Goal: Task Accomplishment & Management: Use online tool/utility

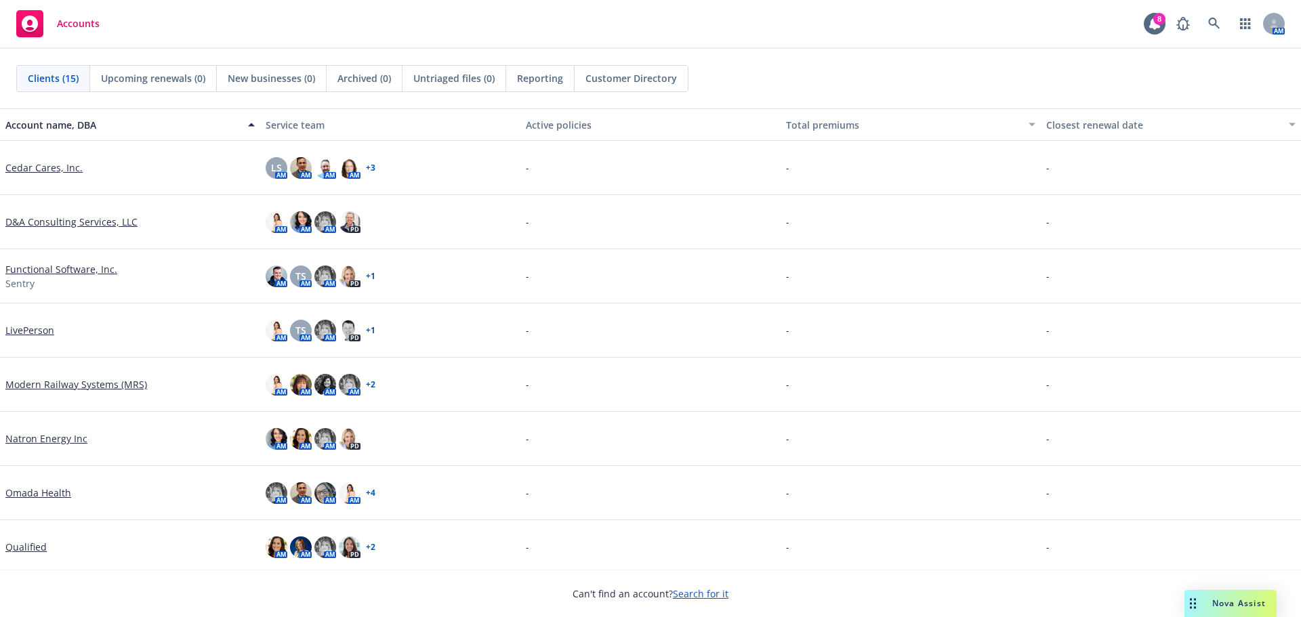
click at [688, 595] on link "Search for it" at bounding box center [701, 593] width 56 height 13
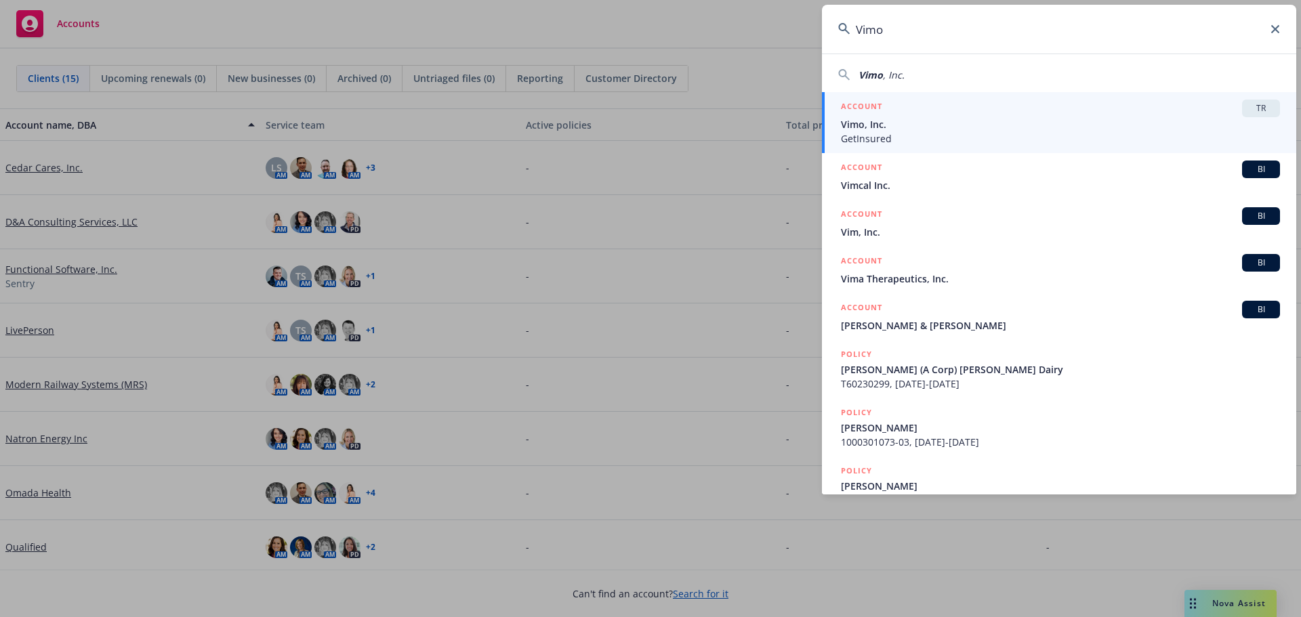
type input "Vimo"
click at [883, 120] on span "Vimo, Inc." at bounding box center [1060, 124] width 439 height 14
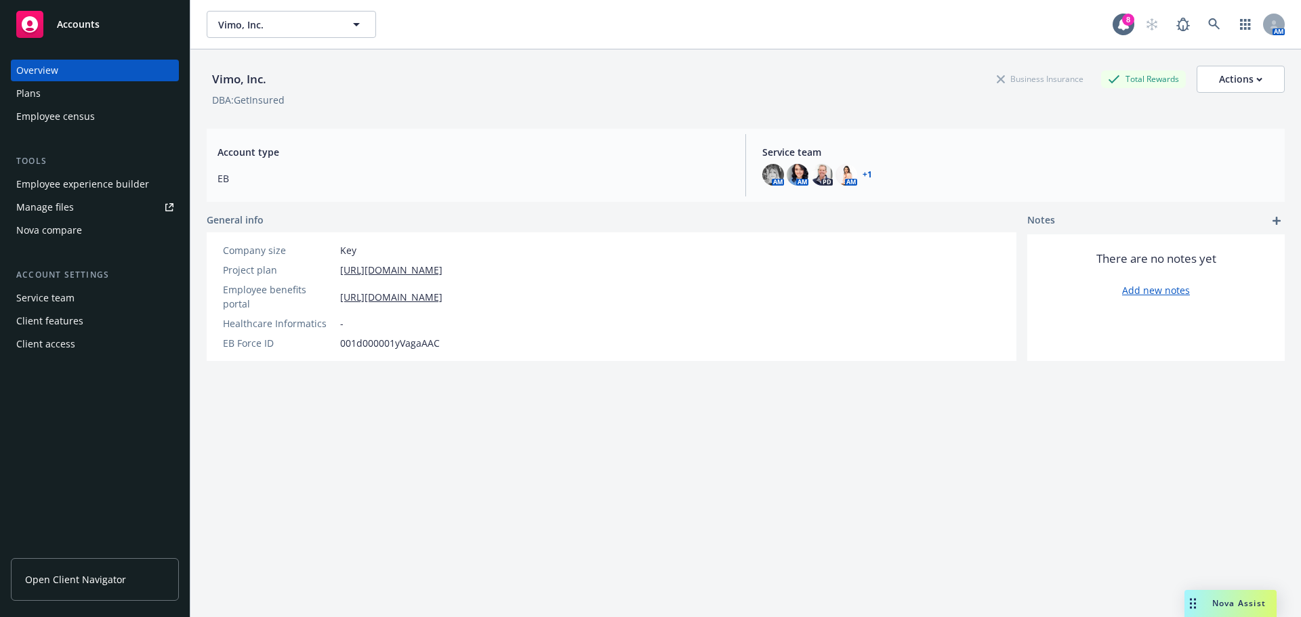
click at [88, 185] on div "Employee experience builder" at bounding box center [82, 184] width 133 height 22
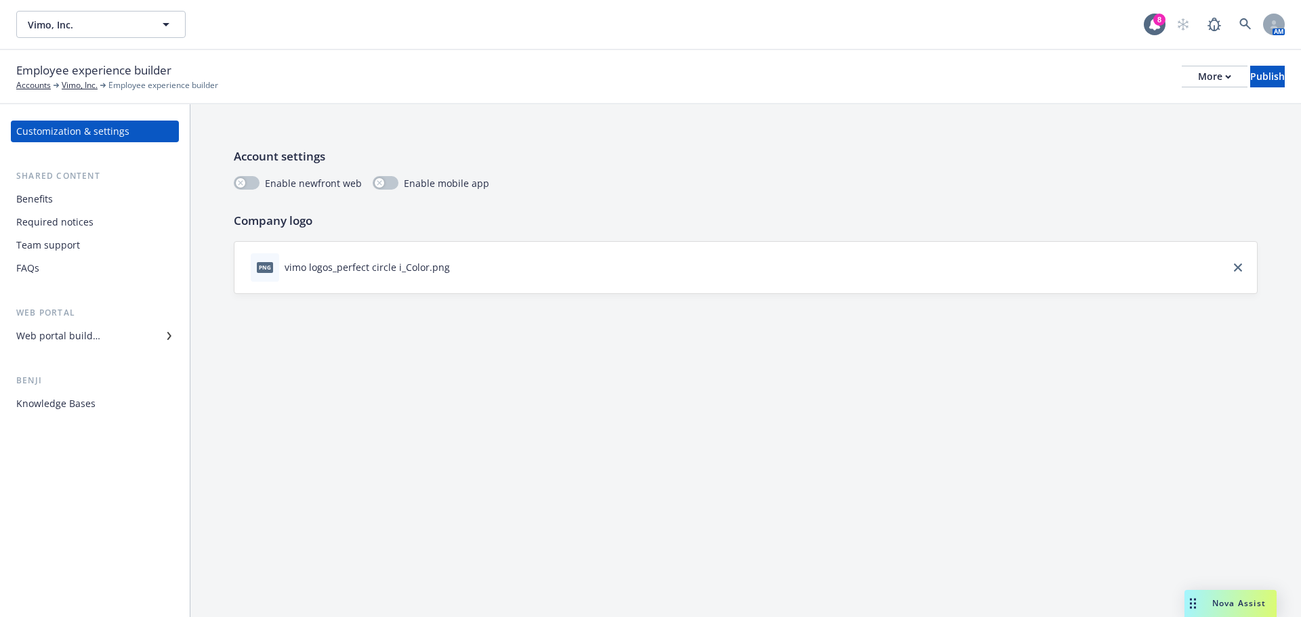
click at [108, 337] on div "Web portal builder" at bounding box center [94, 336] width 157 height 22
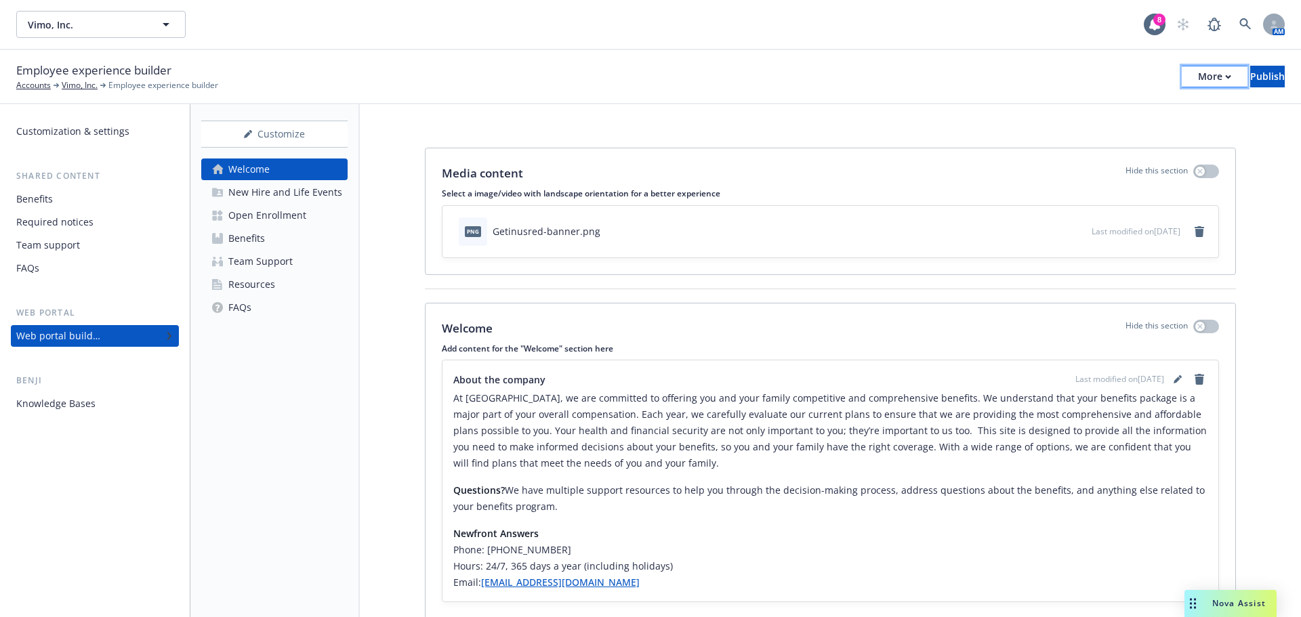
click at [1181, 84] on button "More" at bounding box center [1214, 77] width 66 height 22
click at [1060, 136] on link "Copy portal link" at bounding box center [1102, 134] width 200 height 27
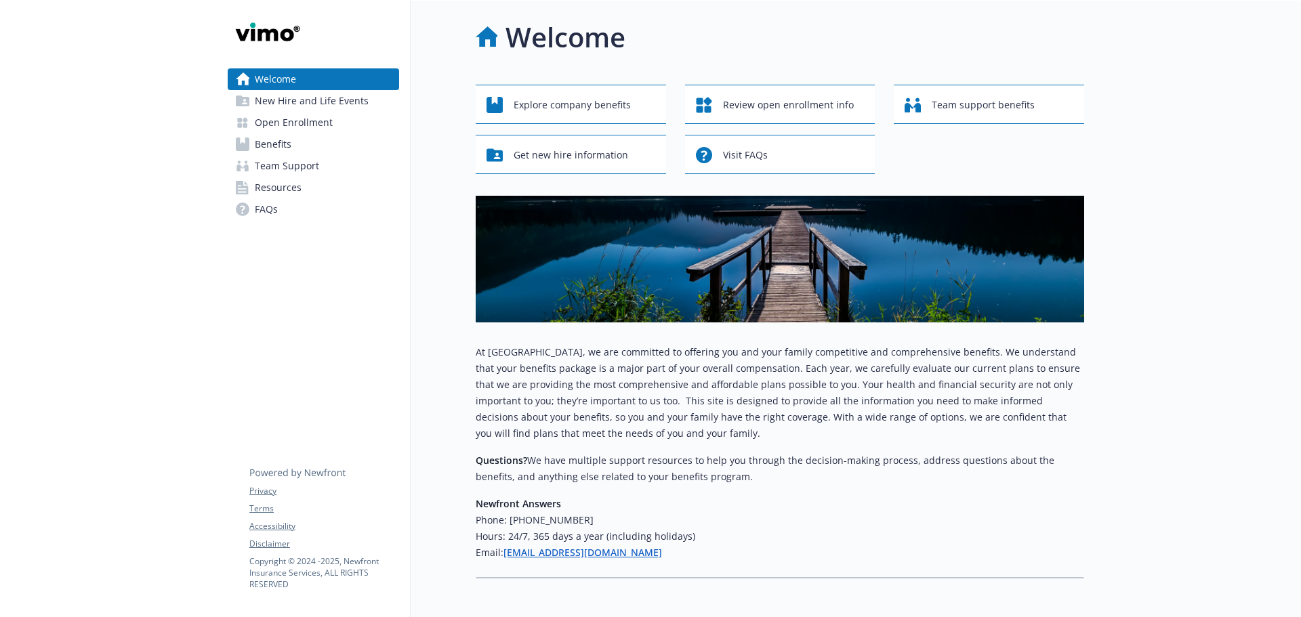
click at [260, 145] on span "Benefits" at bounding box center [273, 144] width 37 height 22
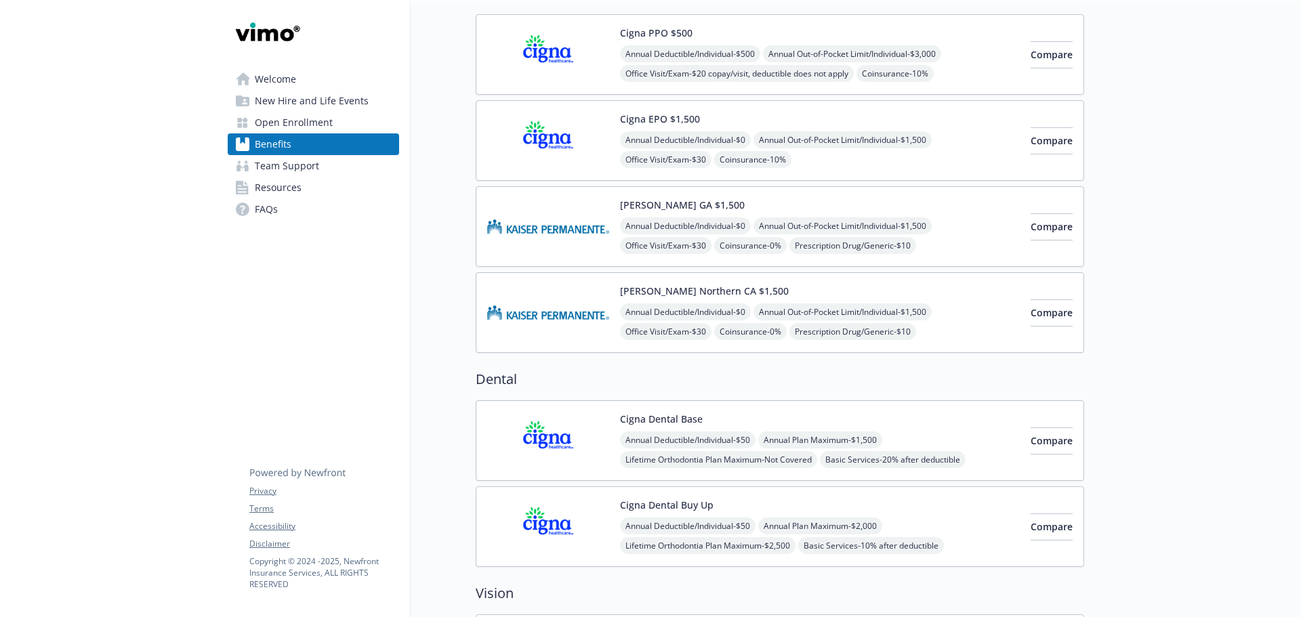
scroll to position [135, 0]
click at [274, 119] on span "Open Enrollment" at bounding box center [294, 123] width 78 height 22
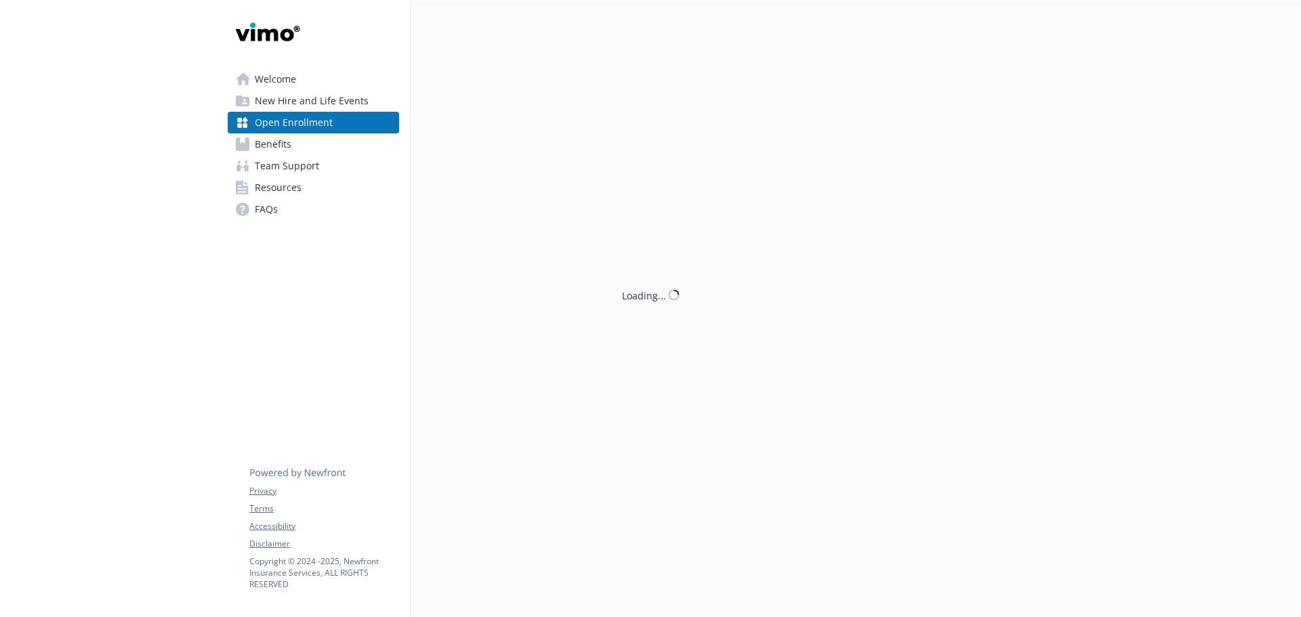
scroll to position [135, 0]
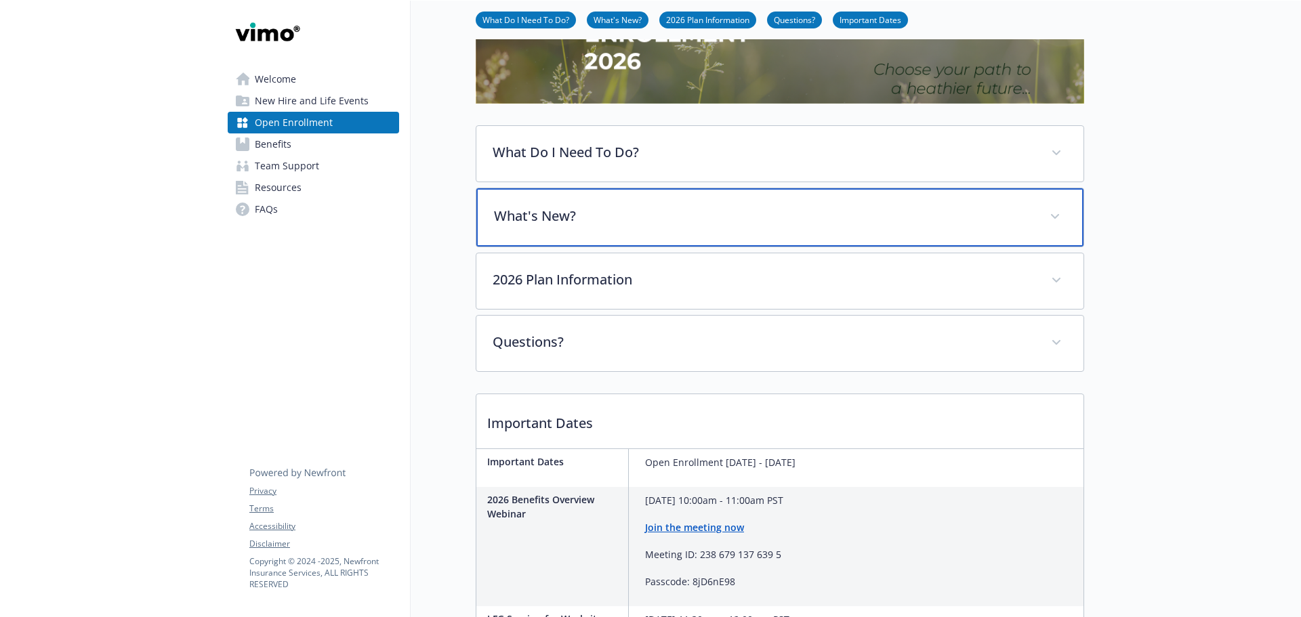
click at [649, 217] on p "What's New?" at bounding box center [763, 216] width 539 height 20
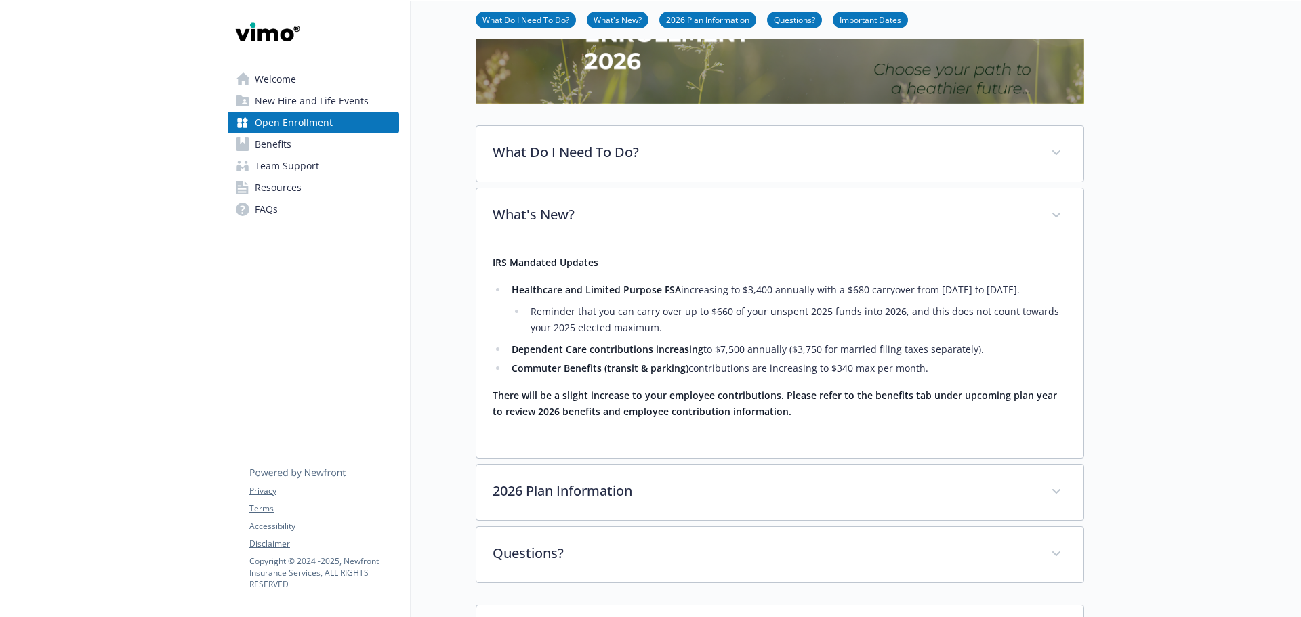
drag, startPoint x: 263, startPoint y: 83, endPoint x: 275, endPoint y: 74, distance: 14.5
click at [263, 83] on span "Welcome" at bounding box center [275, 79] width 41 height 22
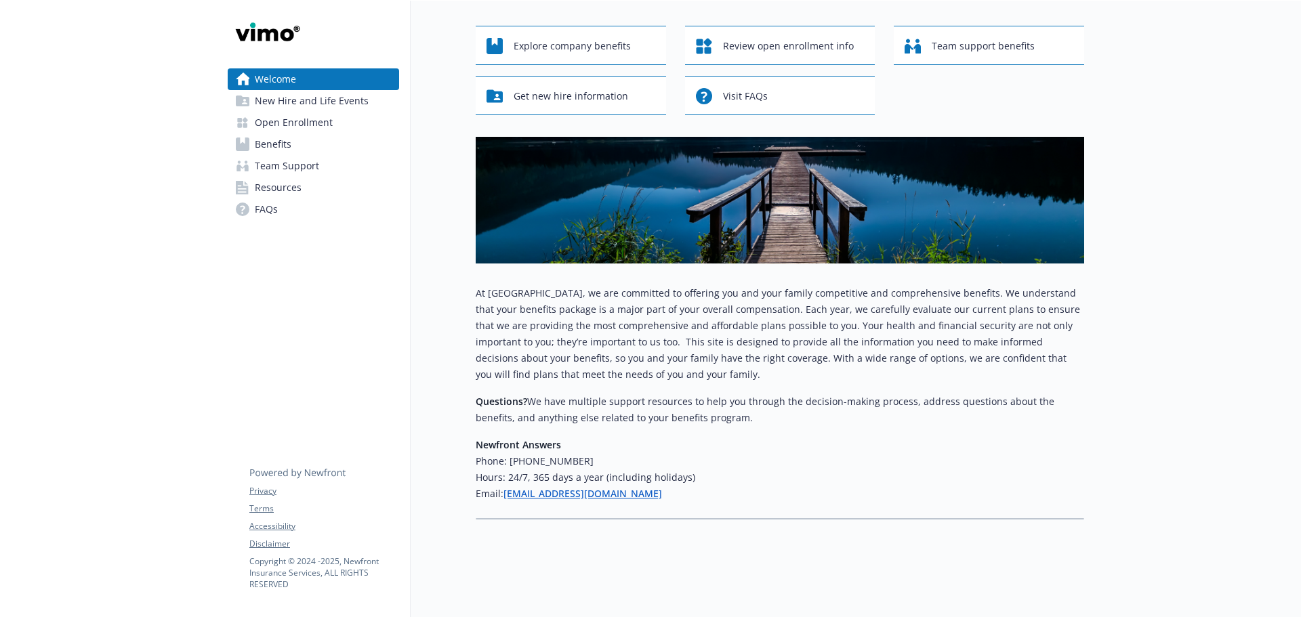
scroll to position [69, 0]
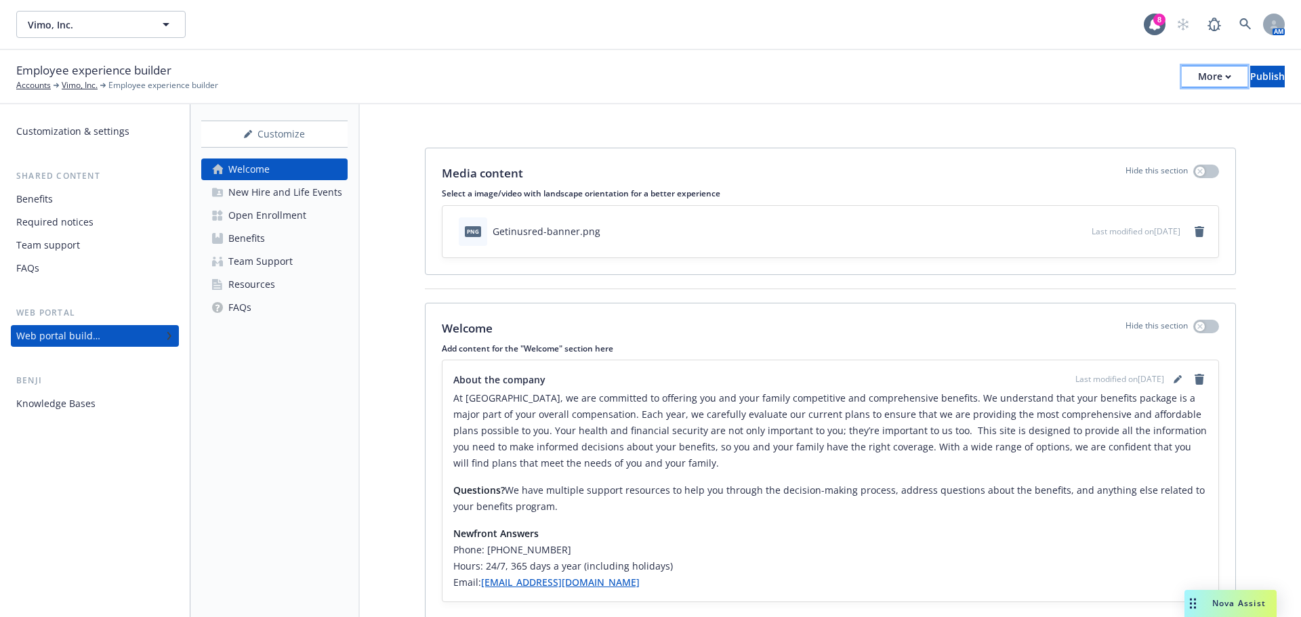
click at [1198, 74] on div "More" at bounding box center [1214, 76] width 33 height 20
click at [1044, 135] on link "Copy portal link" at bounding box center [1102, 134] width 200 height 27
